Goal: Transaction & Acquisition: Purchase product/service

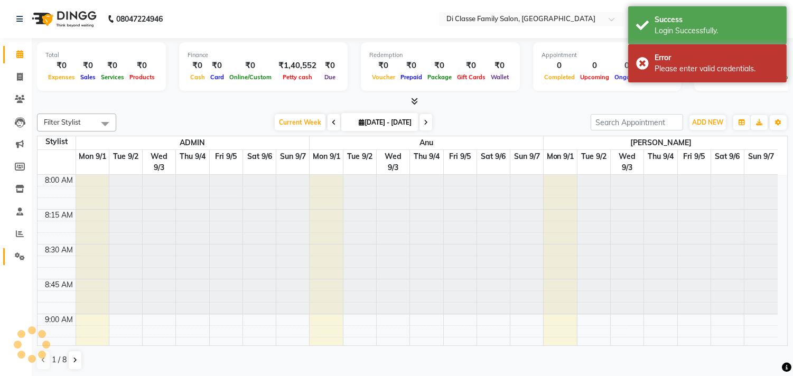
click at [27, 258] on span at bounding box center [20, 257] width 18 height 12
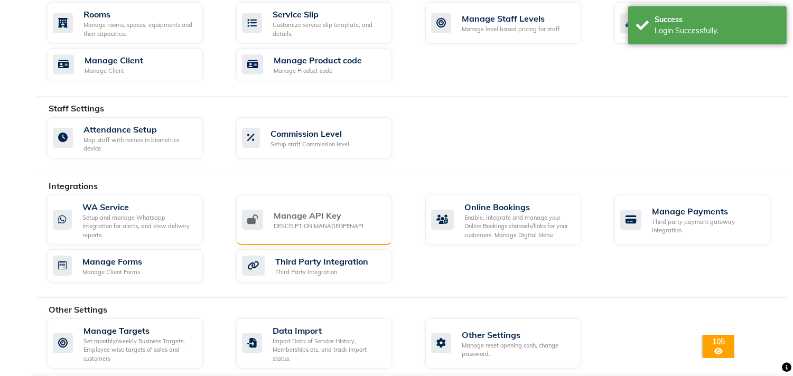
scroll to position [494, 0]
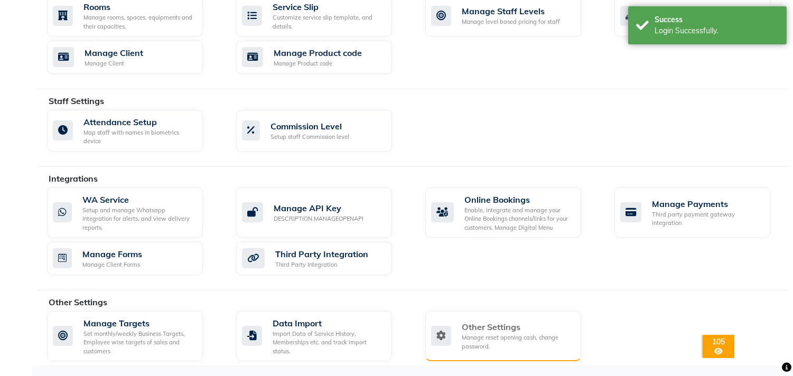
click at [462, 333] on div "Manage reset opening cash, change password." at bounding box center [517, 341] width 111 height 17
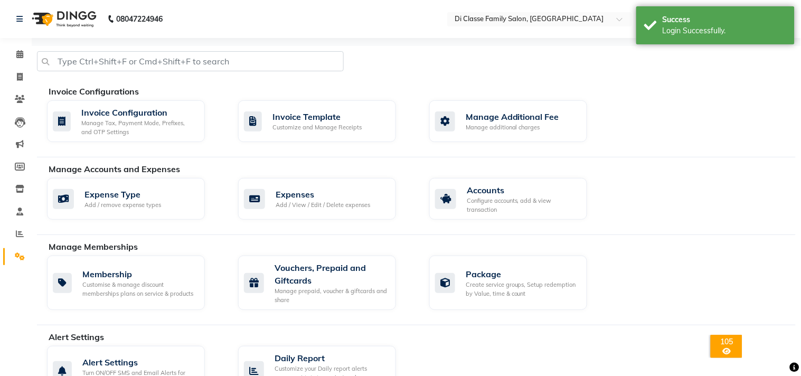
select select "2: 15"
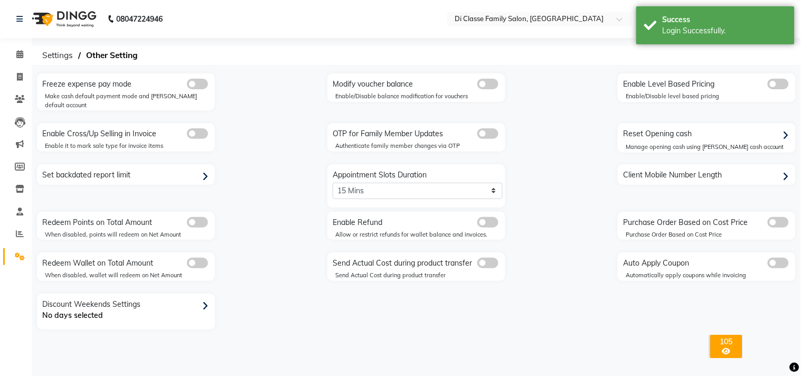
click at [440, 324] on div "Freeze expense pay mode Make cash default payment mode and petty default accoun…" at bounding box center [416, 209] width 769 height 272
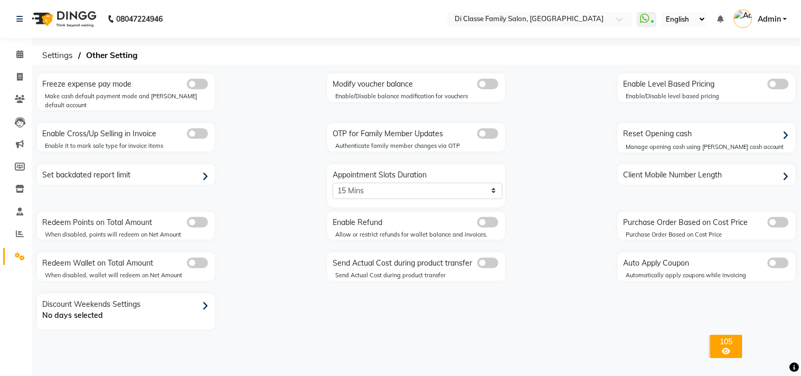
click at [490, 217] on span at bounding box center [487, 222] width 21 height 11
click at [477, 224] on input "checkbox" at bounding box center [477, 224] width 0 height 0
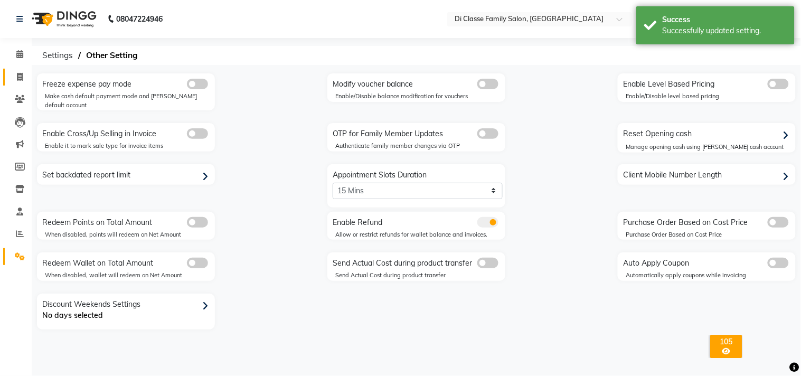
drag, startPoint x: 13, startPoint y: 76, endPoint x: 11, endPoint y: 83, distance: 8.2
click at [13, 76] on span at bounding box center [20, 77] width 18 height 12
select select "6346"
select select "service"
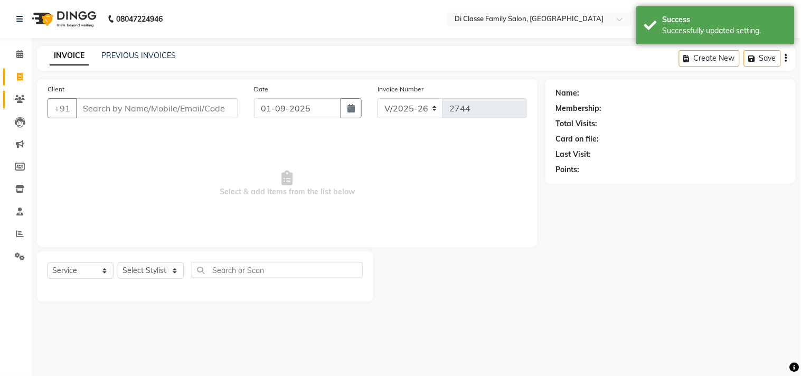
click at [22, 106] on link "Clients" at bounding box center [15, 99] width 25 height 17
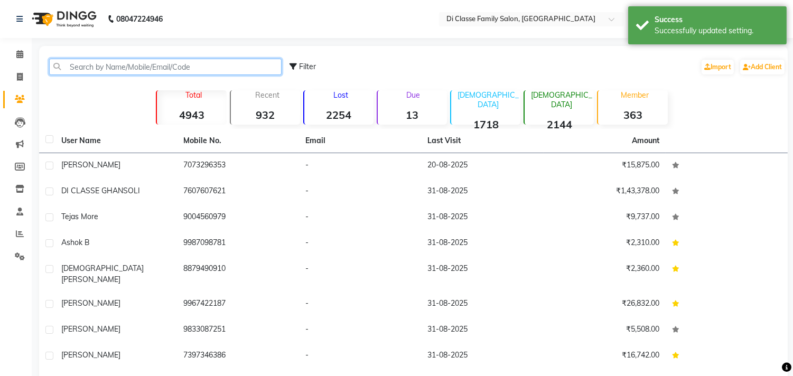
click at [140, 61] on input "text" at bounding box center [165, 67] width 232 height 16
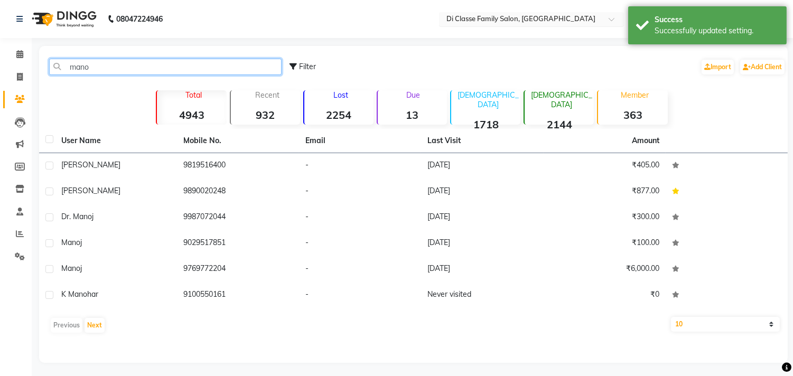
type input "mano"
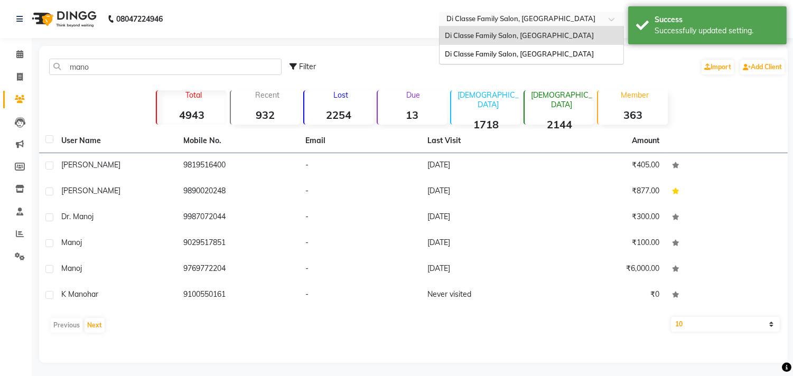
click at [508, 23] on input "text" at bounding box center [520, 20] width 153 height 11
click at [511, 45] on div "Di Classe Family Salon, [GEOGRAPHIC_DATA]" at bounding box center [531, 54] width 184 height 19
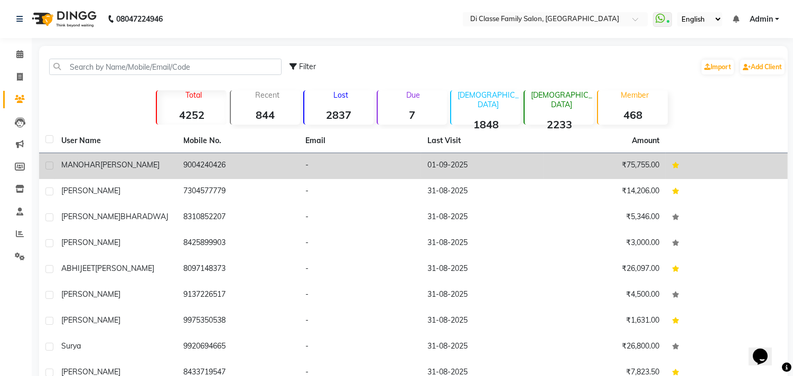
click at [119, 165] on span "[PERSON_NAME]" at bounding box center [129, 165] width 59 height 10
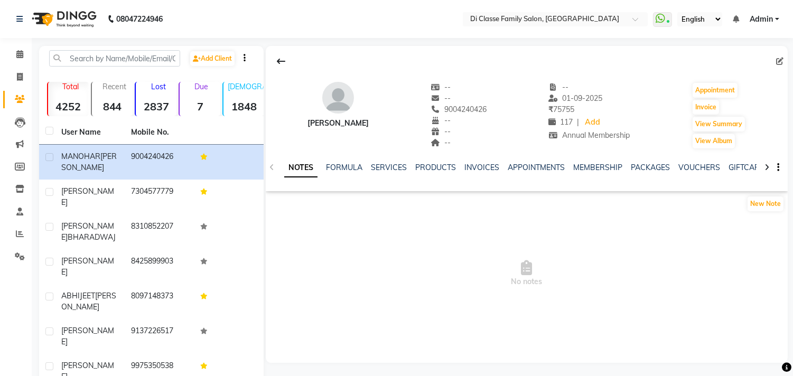
click at [572, 123] on span "117" at bounding box center [560, 122] width 24 height 10
click at [764, 171] on icon at bounding box center [766, 167] width 5 height 7
click at [764, 170] on icon at bounding box center [766, 167] width 5 height 7
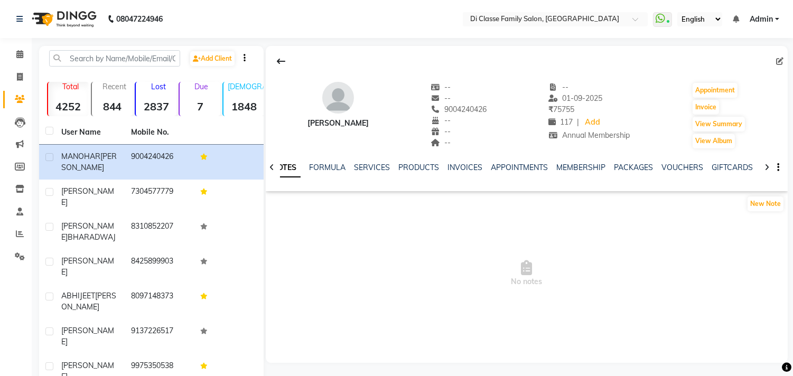
click at [764, 170] on icon at bounding box center [766, 167] width 5 height 7
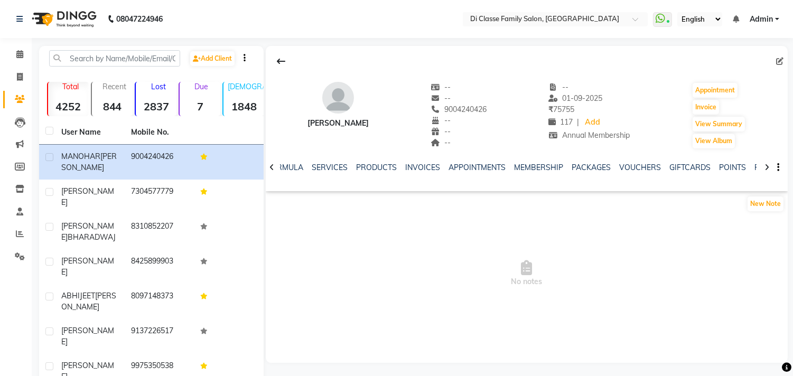
click at [764, 170] on icon at bounding box center [766, 167] width 5 height 7
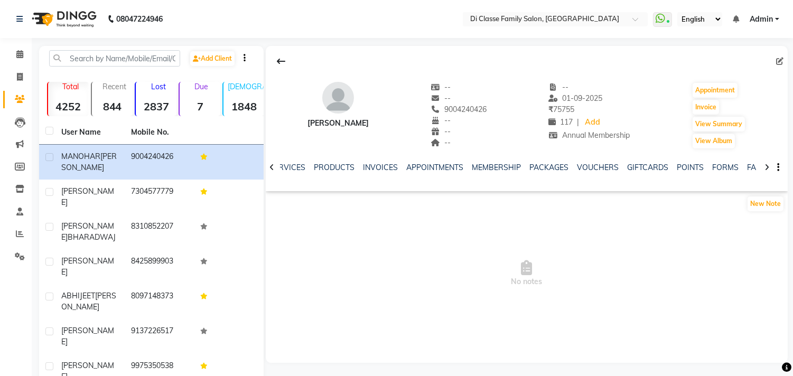
click at [764, 170] on icon at bounding box center [766, 167] width 5 height 7
click at [764, 170] on div "NOTES FORMULA SERVICES PRODUCTS INVOICES APPOINTMENTS MEMBERSHIP PACKAGES VOUCH…" at bounding box center [527, 167] width 522 height 36
click at [593, 123] on link "Add" at bounding box center [592, 122] width 18 height 15
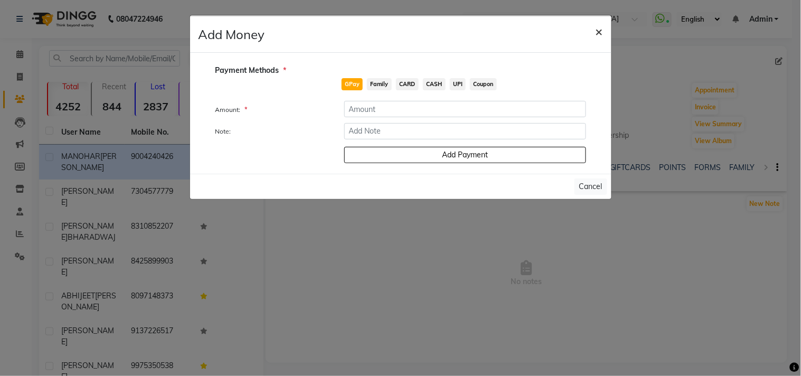
click at [596, 31] on span "×" at bounding box center [599, 31] width 7 height 16
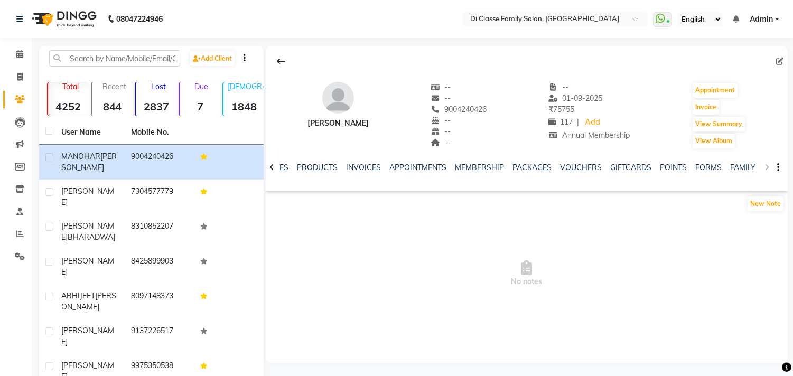
click at [765, 167] on div "NOTES FORMULA SERVICES PRODUCTS INVOICES APPOINTMENTS MEMBERSHIP PACKAGES VOUCH…" at bounding box center [527, 167] width 522 height 36
click at [766, 167] on div "NOTES FORMULA SERVICES PRODUCTS INVOICES APPOINTMENTS MEMBERSHIP PACKAGES VOUCH…" at bounding box center [527, 167] width 522 height 36
click at [768, 166] on div "NOTES FORMULA SERVICES PRODUCTS INVOICES APPOINTMENTS MEMBERSHIP PACKAGES VOUCH…" at bounding box center [527, 167] width 522 height 36
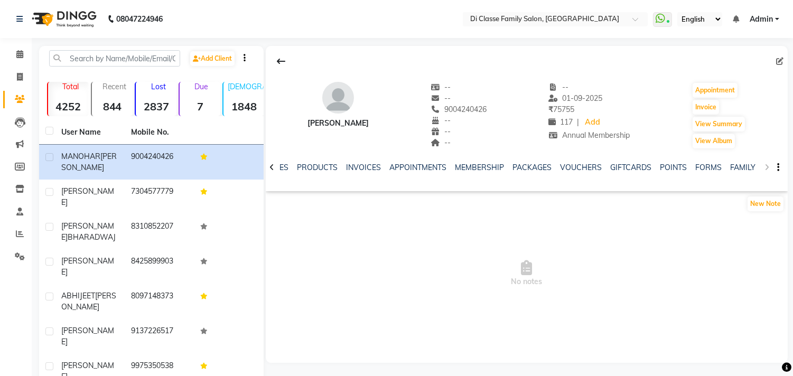
click at [768, 166] on div "NOTES FORMULA SERVICES PRODUCTS INVOICES APPOINTMENTS MEMBERSHIP PACKAGES VOUCH…" at bounding box center [527, 167] width 522 height 36
click at [767, 166] on div "NOTES FORMULA SERVICES PRODUCTS INVOICES APPOINTMENTS MEMBERSHIP PACKAGES VOUCH…" at bounding box center [527, 167] width 522 height 36
click at [766, 166] on div "NOTES FORMULA SERVICES PRODUCTS INVOICES APPOINTMENTS MEMBERSHIP PACKAGES VOUCH…" at bounding box center [527, 167] width 522 height 36
click at [273, 164] on icon at bounding box center [271, 167] width 5 height 7
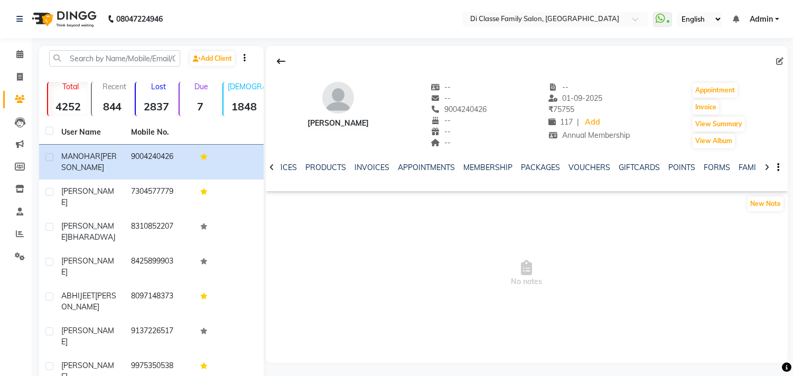
click at [273, 164] on icon at bounding box center [271, 167] width 5 height 7
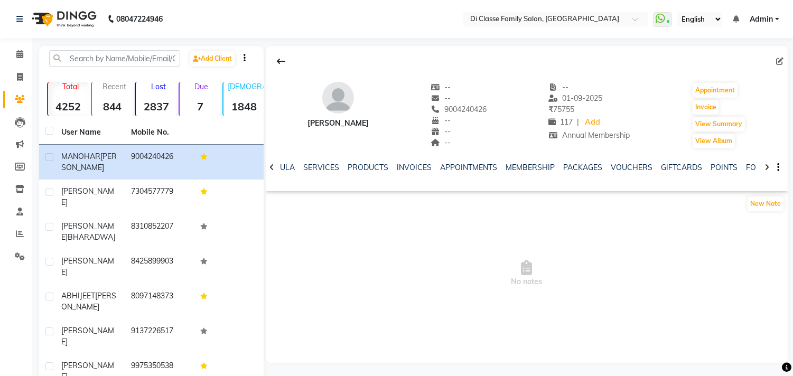
click at [273, 164] on icon at bounding box center [271, 167] width 5 height 7
click at [776, 168] on button "button" at bounding box center [776, 167] width 6 height 11
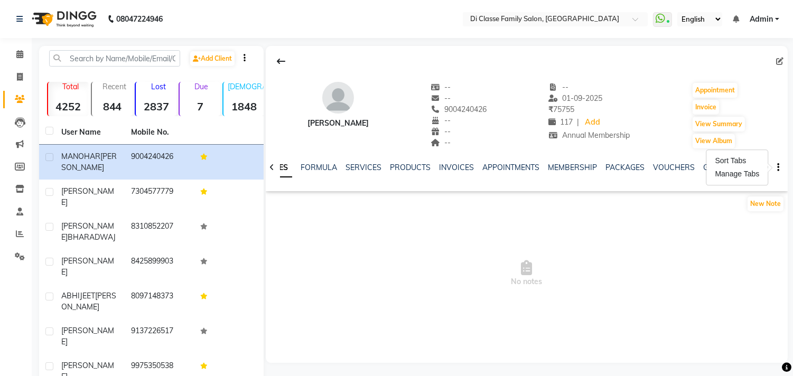
click at [787, 131] on div "[PERSON_NAME] -- -- 9004240426 -- -- -- -- [DATE] ₹ 75755 117 | Add Annual Memb…" at bounding box center [527, 110] width 522 height 78
click at [768, 162] on div at bounding box center [767, 166] width 12 height 21
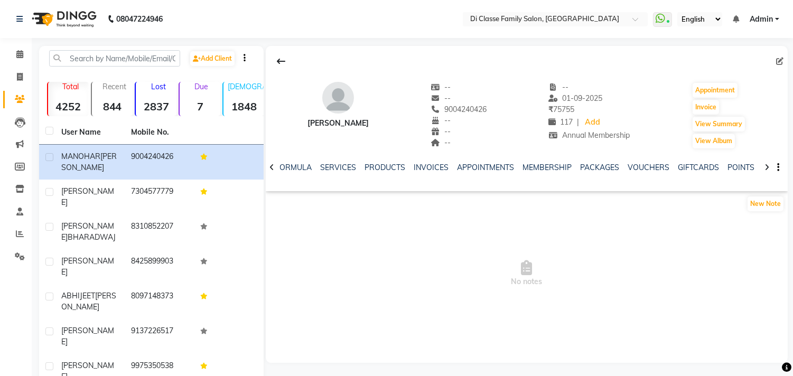
click at [768, 162] on div at bounding box center [767, 166] width 12 height 21
click at [771, 60] on div at bounding box center [527, 61] width 522 height 20
click at [781, 60] on icon at bounding box center [779, 61] width 7 height 7
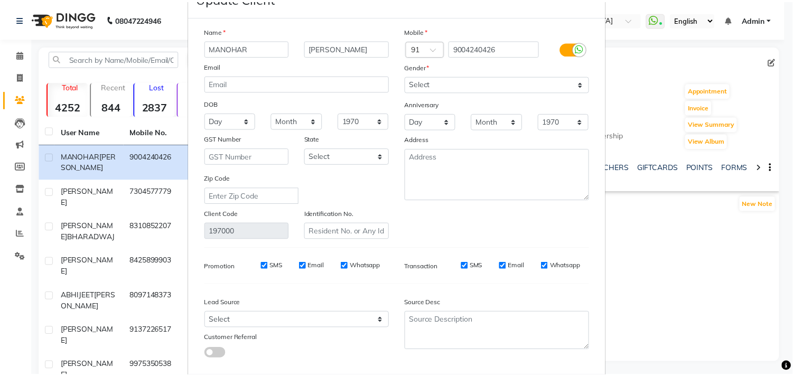
scroll to position [93, 0]
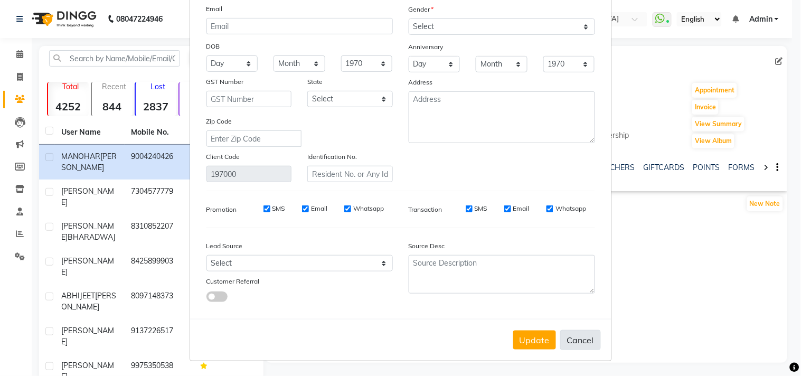
click at [590, 331] on button "Cancel" at bounding box center [580, 340] width 41 height 20
select select
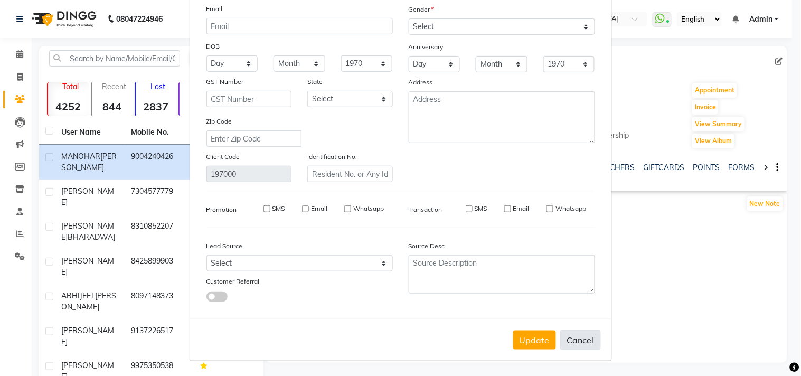
select select
checkbox input "false"
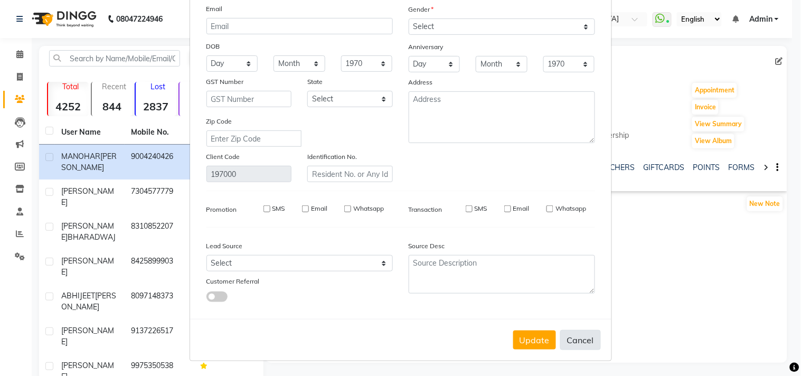
checkbox input "false"
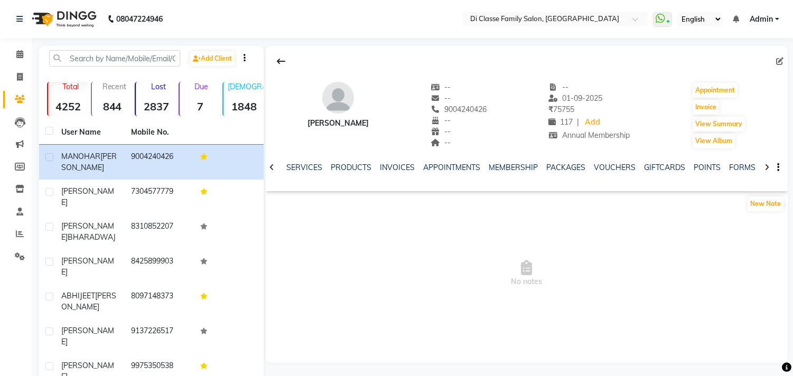
click at [765, 165] on icon at bounding box center [766, 167] width 5 height 7
click at [765, 165] on div "NOTES FORMULA SERVICES PRODUCTS INVOICES APPOINTMENTS MEMBERSHIP PACKAGES VOUCH…" at bounding box center [527, 167] width 522 height 36
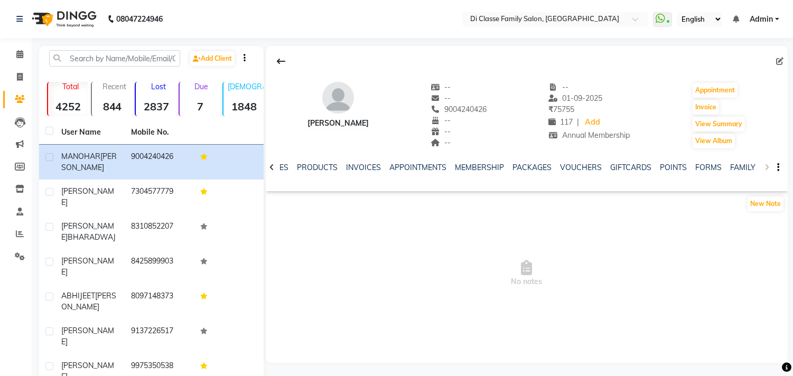
click at [765, 165] on div "NOTES FORMULA SERVICES PRODUCTS INVOICES APPOINTMENTS MEMBERSHIP PACKAGES VOUCH…" at bounding box center [527, 167] width 522 height 36
click at [15, 82] on span at bounding box center [20, 77] width 18 height 12
select select "service"
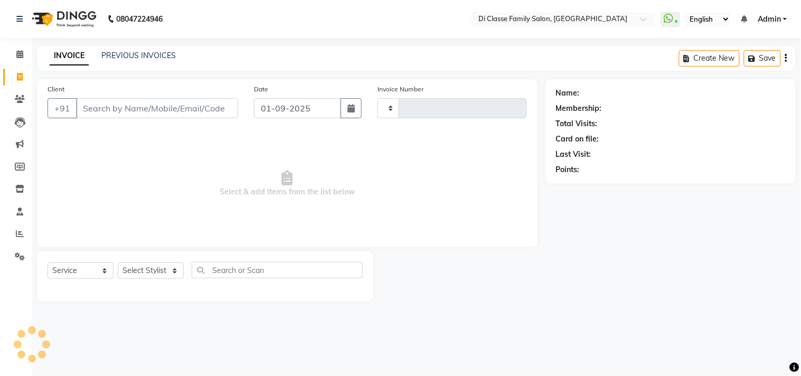
type input "2779"
select select "4704"
click at [178, 110] on input "Client" at bounding box center [157, 108] width 162 height 20
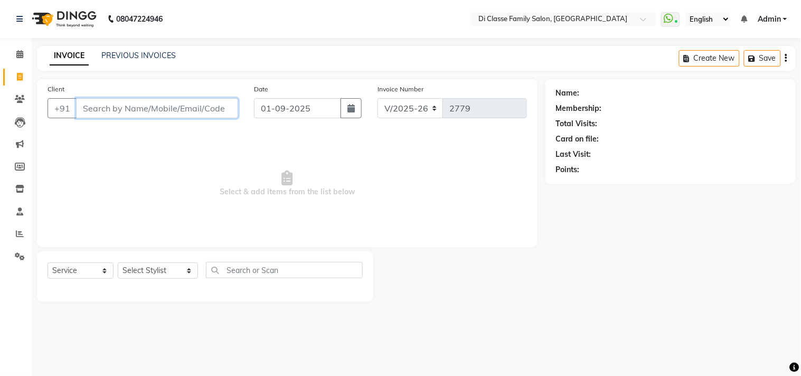
click at [195, 101] on input "Client" at bounding box center [157, 108] width 162 height 20
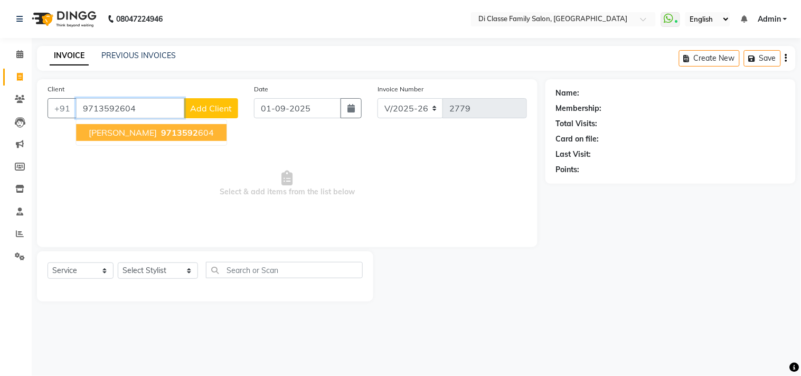
type input "9713592604"
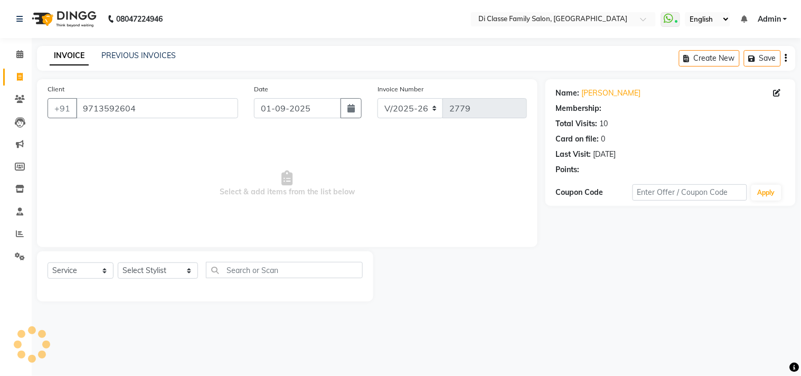
select select "2: Object"
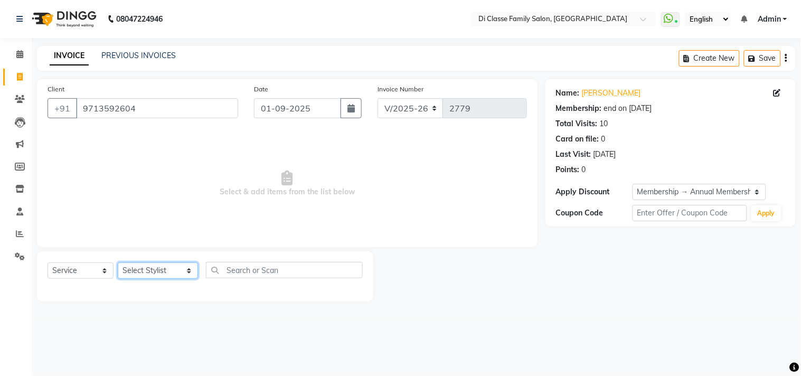
click at [158, 275] on select "Select Stylist [PERSON_NAME] [PERSON_NAME] [PERSON_NAME] Front Desk Javed [PERS…" at bounding box center [158, 270] width 80 height 16
select select "76830"
click at [118, 263] on select "Select Stylist [PERSON_NAME] [PERSON_NAME] [PERSON_NAME] Front Desk Javed [PERS…" at bounding box center [158, 270] width 80 height 16
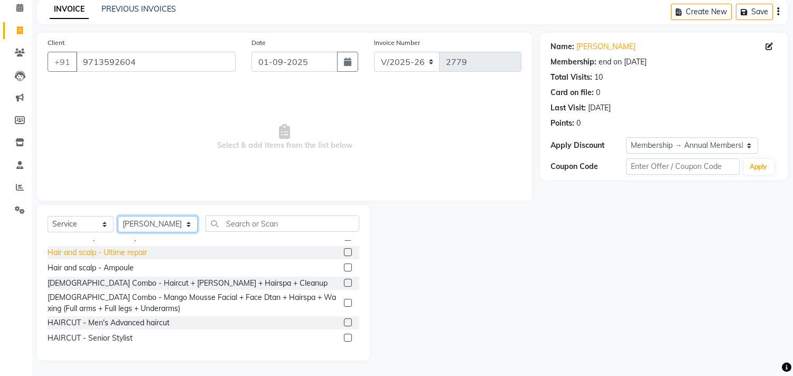
scroll to position [117, 0]
click at [144, 320] on div "HAIRCUT - Men's Advanced haircut" at bounding box center [109, 322] width 122 height 11
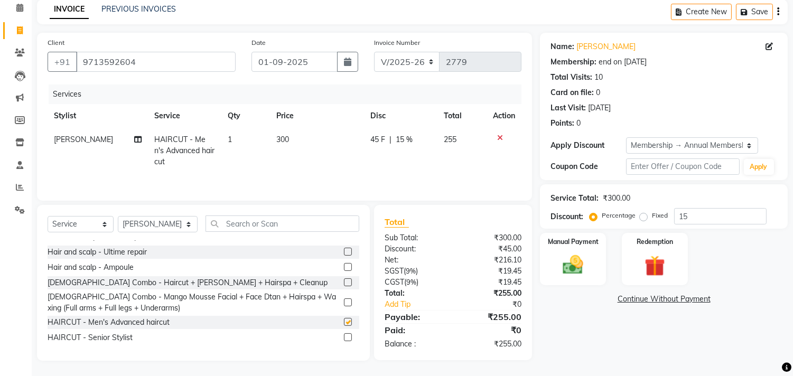
checkbox input "false"
click at [592, 256] on div "Manual Payment" at bounding box center [573, 259] width 69 height 54
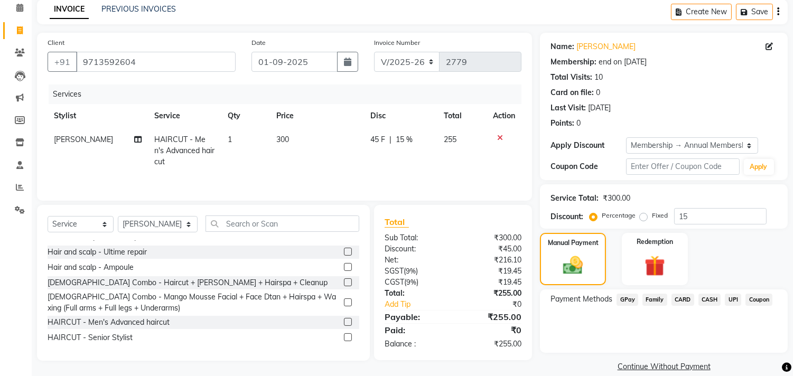
scroll to position [60, 0]
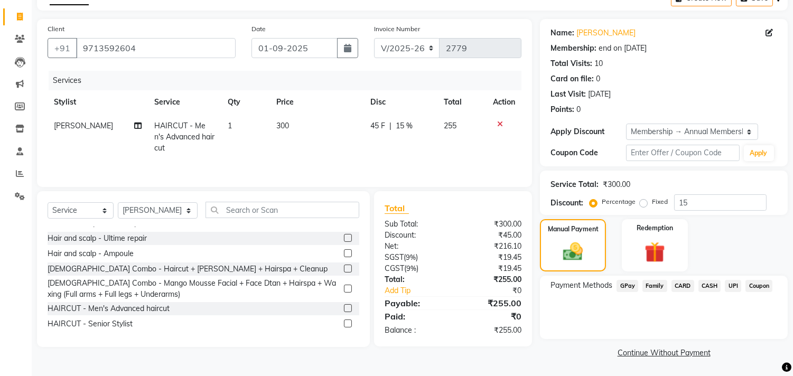
click at [727, 282] on span "UPI" at bounding box center [733, 286] width 16 height 12
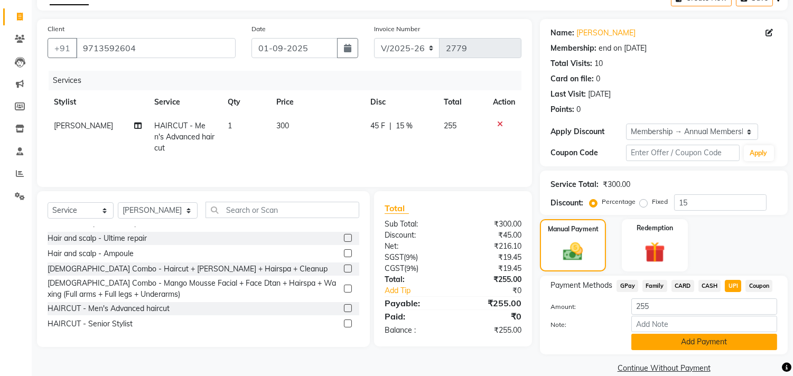
click at [738, 340] on button "Add Payment" at bounding box center [704, 342] width 146 height 16
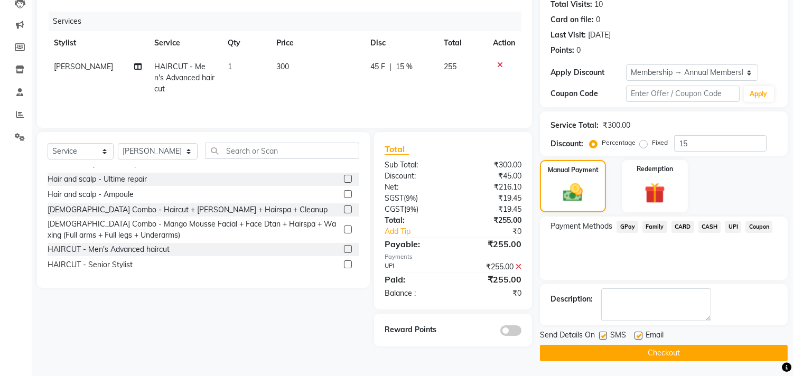
scroll to position [120, 0]
click at [714, 349] on button "Checkout" at bounding box center [664, 352] width 248 height 16
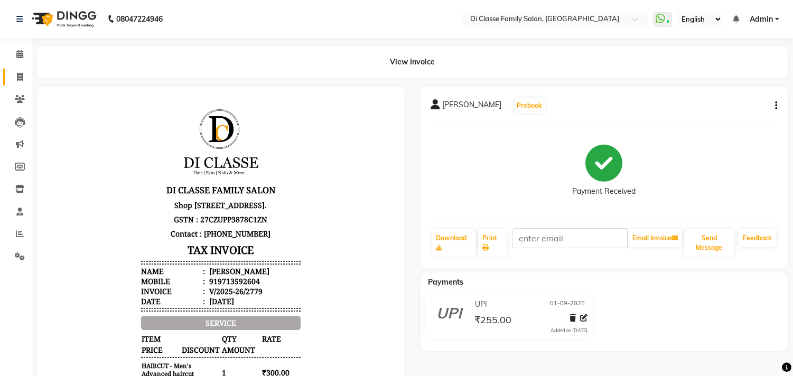
click at [17, 74] on icon at bounding box center [20, 77] width 6 height 8
select select "4704"
select select "service"
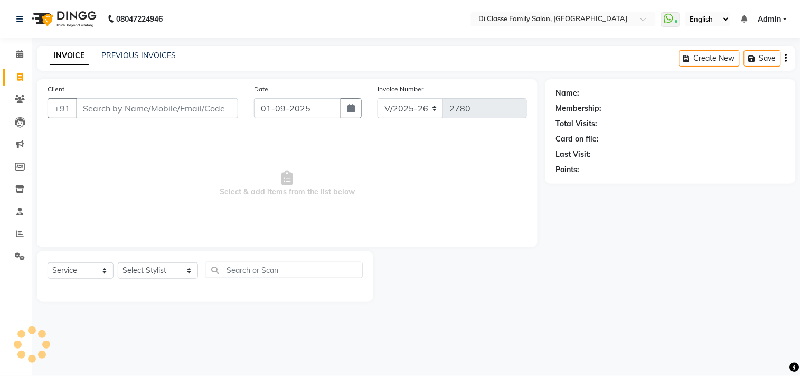
click at [128, 45] on div "08047224946 Select Location × Di Classe Family Salon, [GEOGRAPHIC_DATA] WhatsAp…" at bounding box center [400, 188] width 801 height 376
click at [130, 53] on link "PREVIOUS INVOICES" at bounding box center [138, 56] width 74 height 10
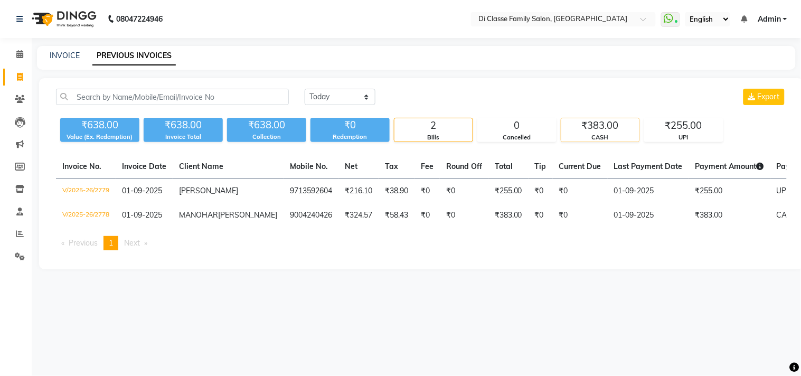
click at [609, 136] on div "CASH" at bounding box center [600, 137] width 78 height 9
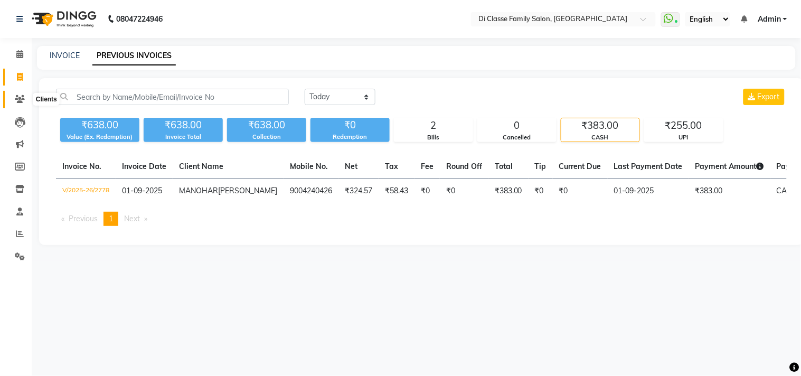
click at [19, 94] on span at bounding box center [20, 99] width 18 height 12
